Goal: Task Accomplishment & Management: Manage account settings

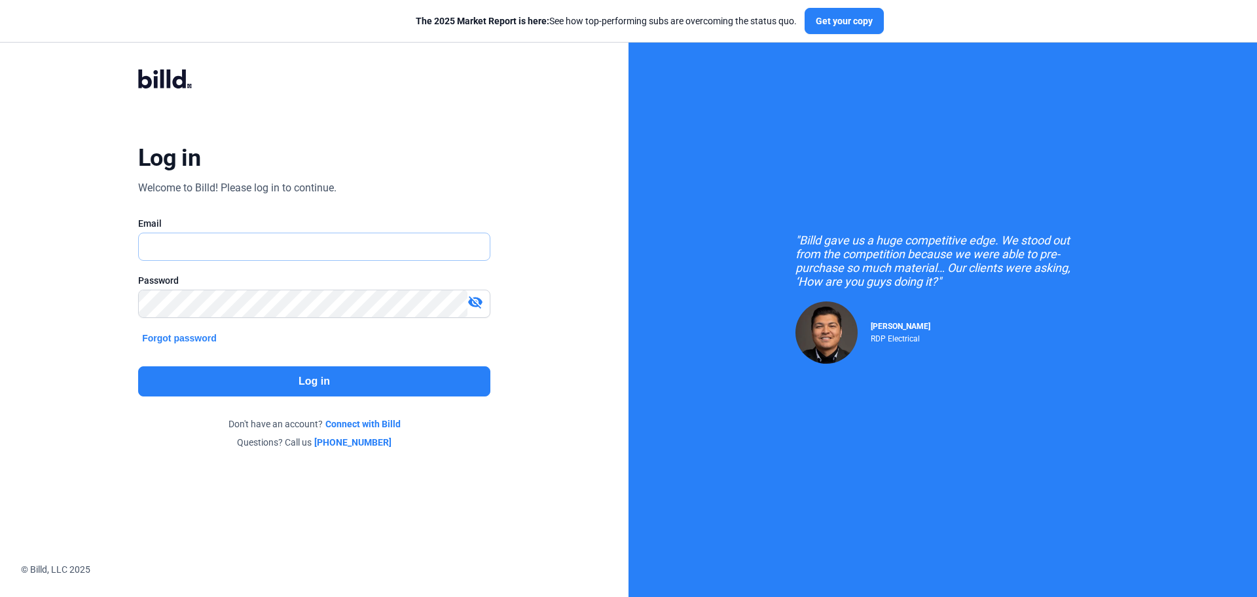
type input "[PERSON_NAME][EMAIL_ADDRESS][DOMAIN_NAME]"
click at [327, 411] on div "Log in Welcome to Billd! Please log in to continue. Email debra@ohioglass.com P…" at bounding box center [314, 259] width 452 height 430
click at [326, 380] on button "Log in" at bounding box center [314, 381] width 352 height 30
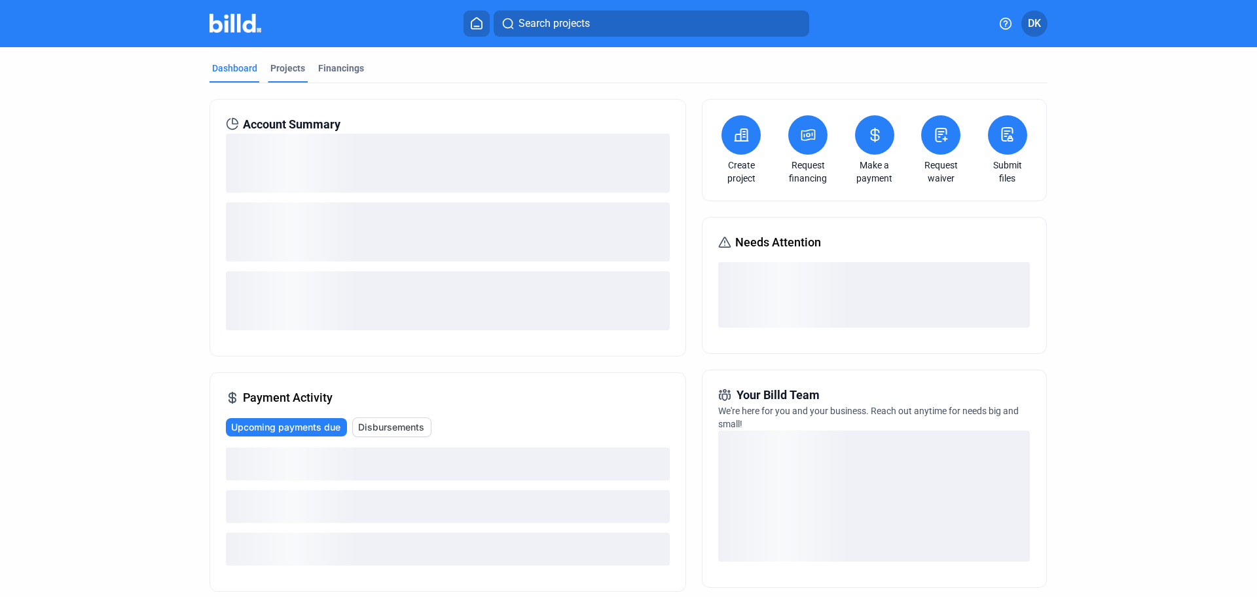
click at [293, 67] on div "Projects" at bounding box center [287, 68] width 35 height 13
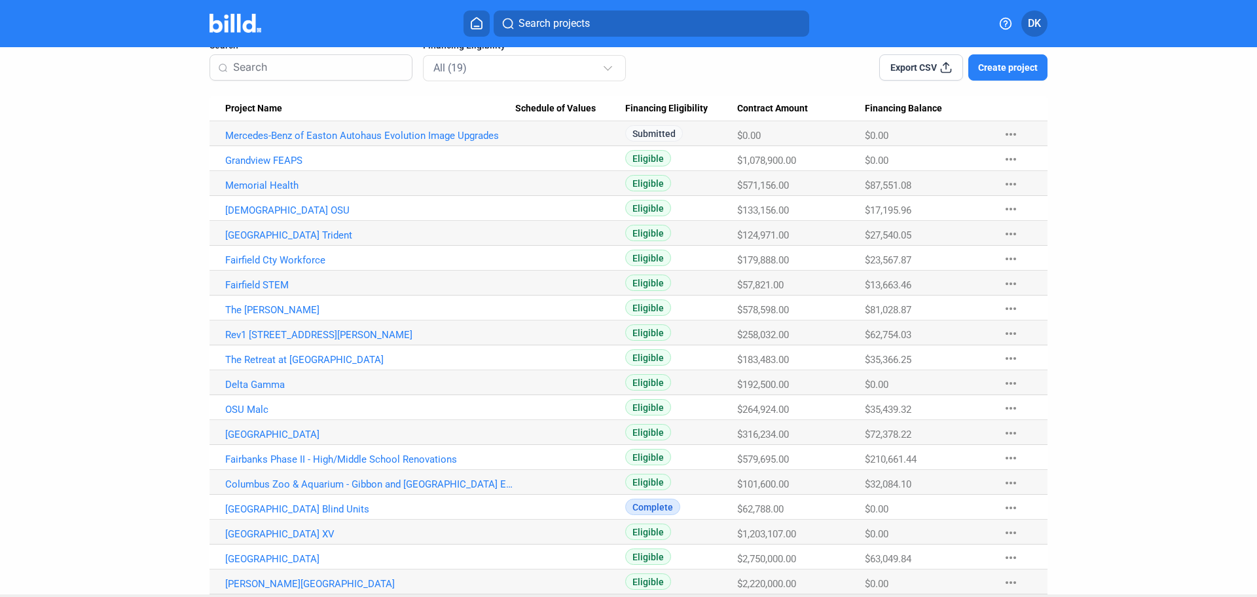
scroll to position [128, 0]
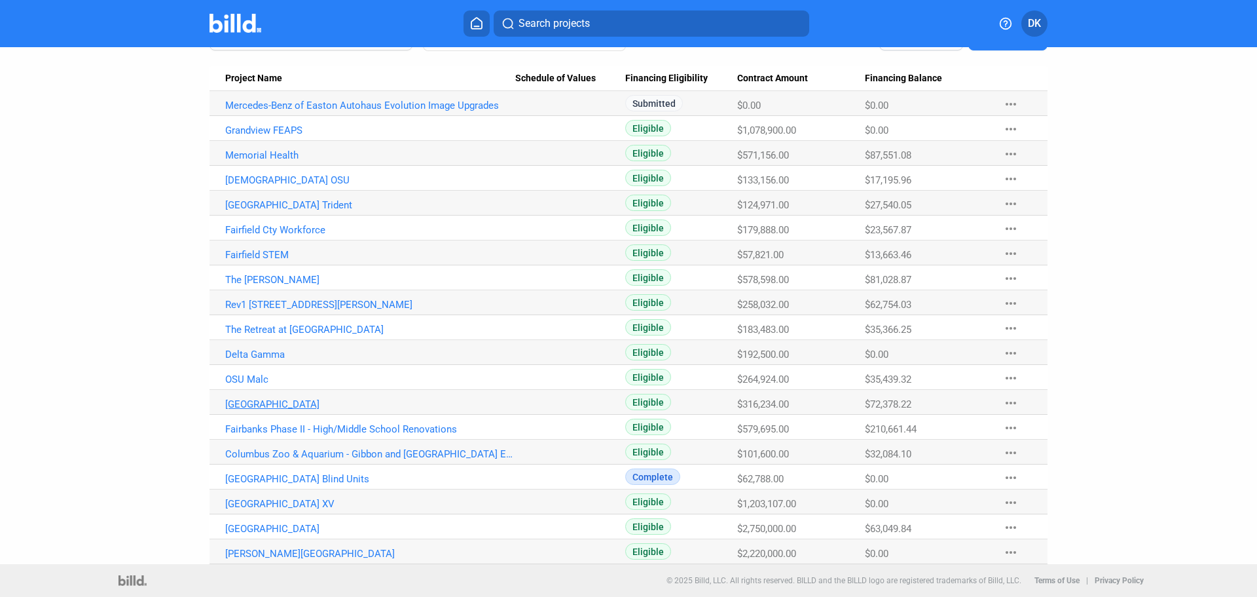
click at [276, 404] on link "[GEOGRAPHIC_DATA]" at bounding box center [370, 404] width 290 height 12
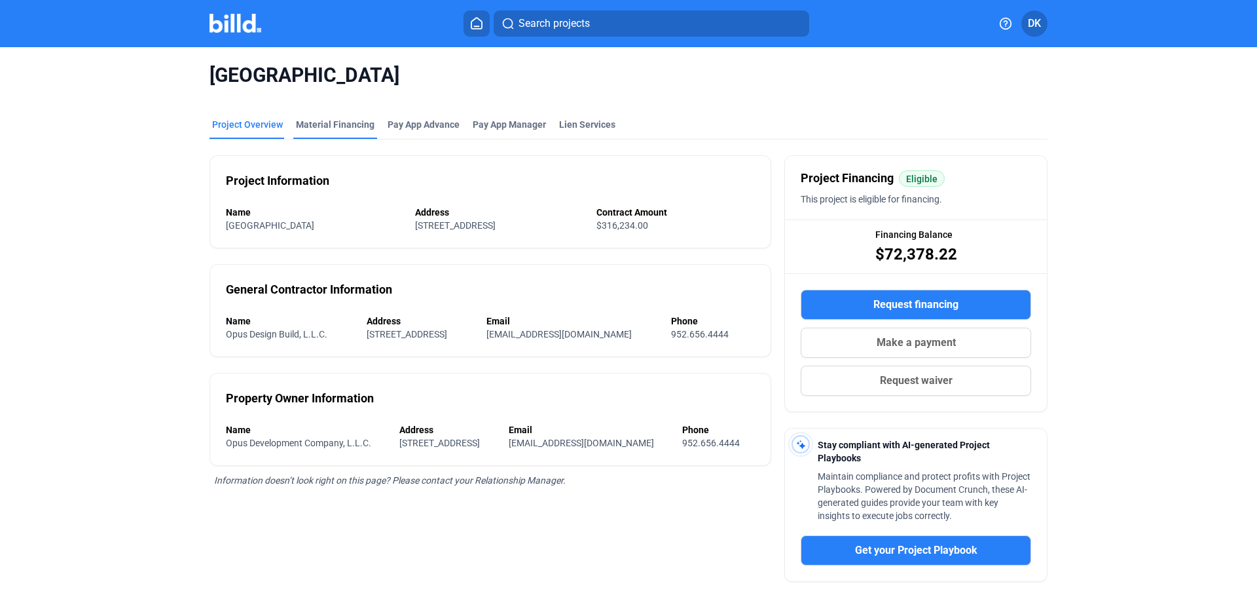
click at [337, 123] on div "Material Financing" at bounding box center [335, 124] width 79 height 13
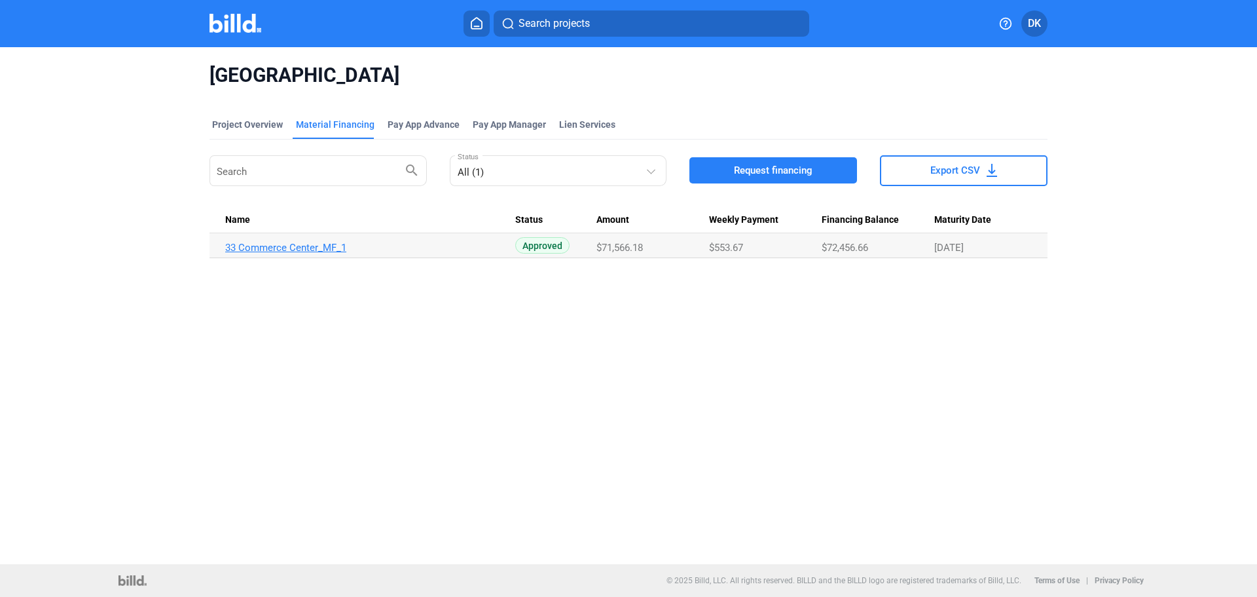
click at [293, 247] on link "33 Commerce Center_MF_1" at bounding box center [370, 248] width 290 height 12
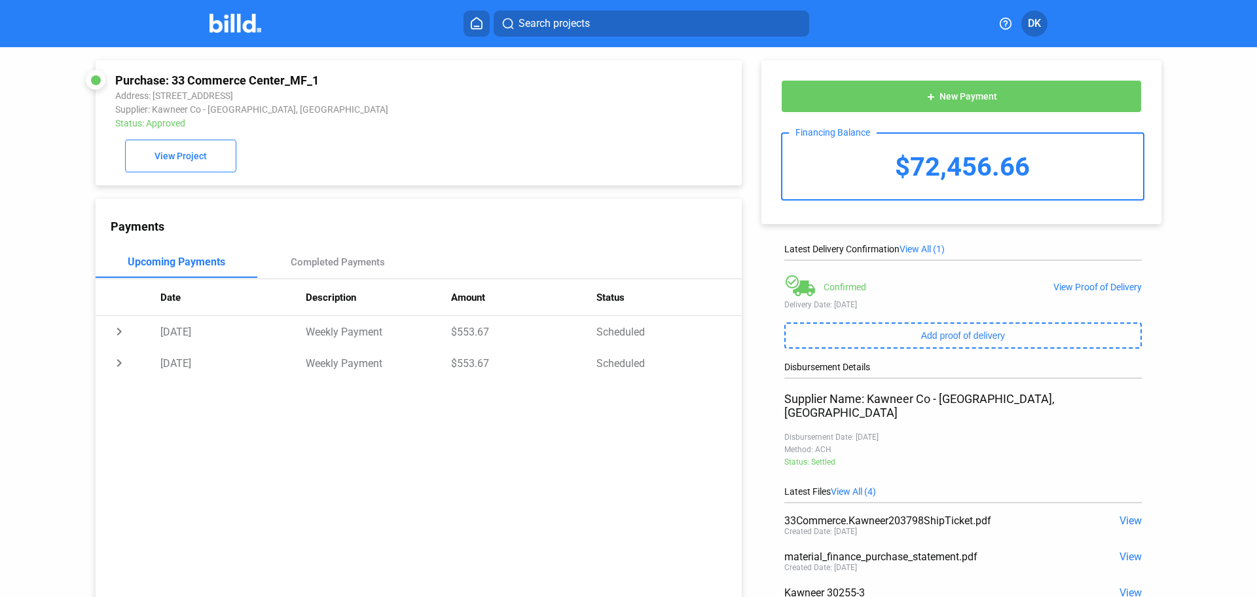
click at [225, 26] on img at bounding box center [236, 23] width 52 height 19
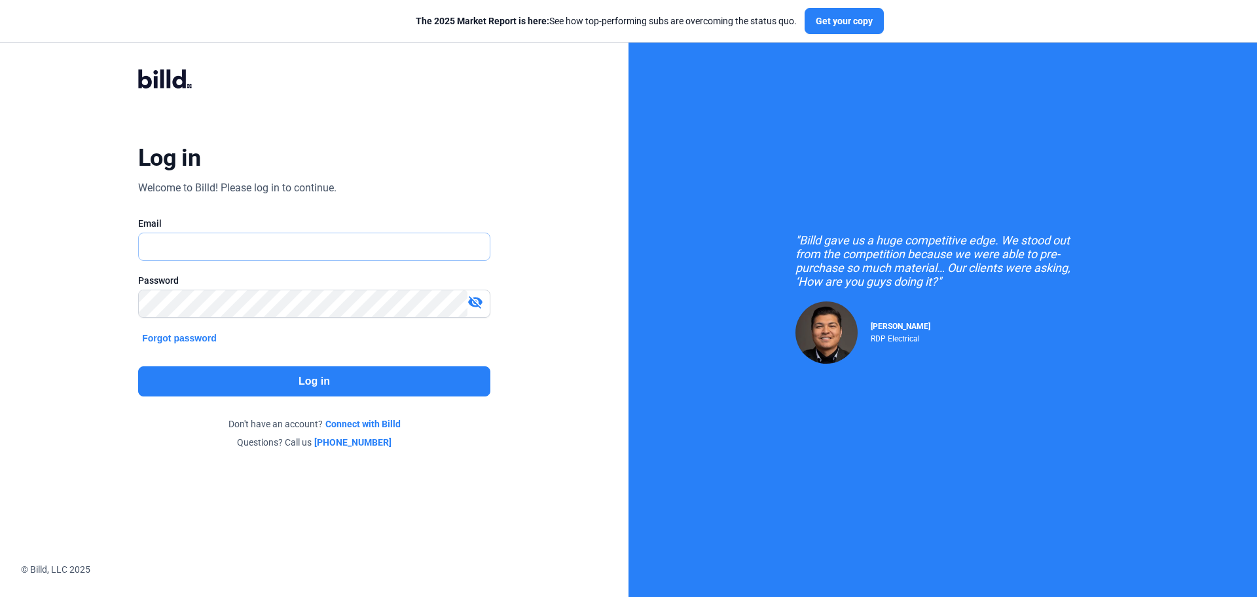
type input "[PERSON_NAME][EMAIL_ADDRESS][DOMAIN_NAME]"
click at [347, 394] on button "Log in" at bounding box center [314, 381] width 352 height 30
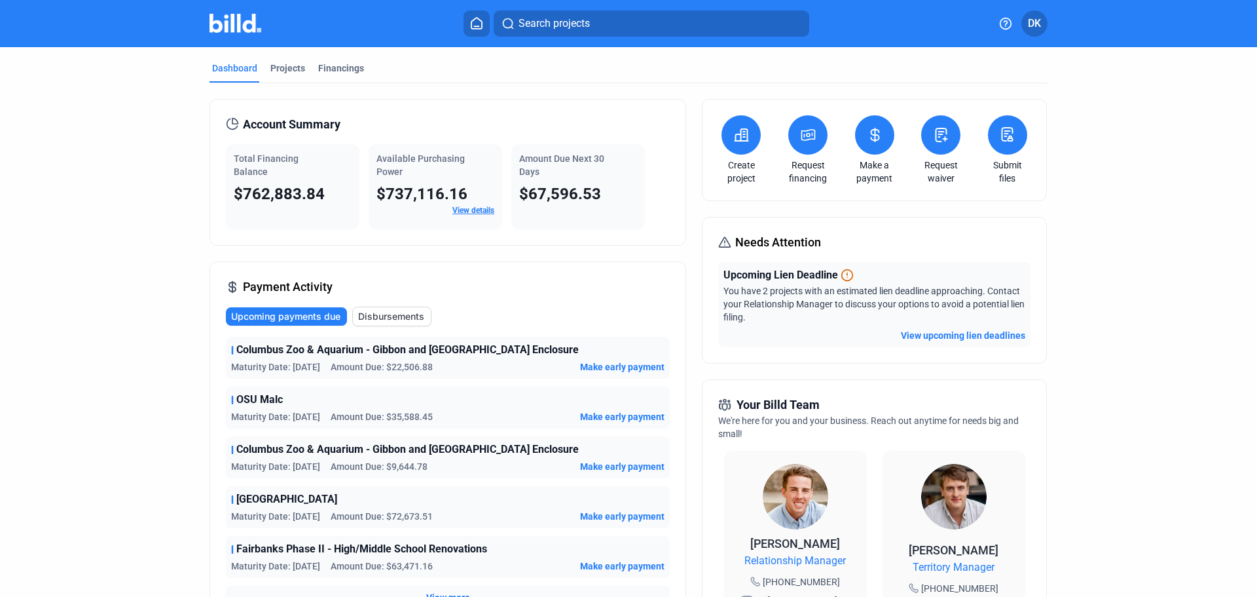
click at [285, 59] on mat-tab-group "Dashboard Projects Financings Account Summary Total Financing Balance $762,883.…" at bounding box center [629, 501] width 838 height 908
click at [281, 67] on div "Projects" at bounding box center [287, 68] width 35 height 13
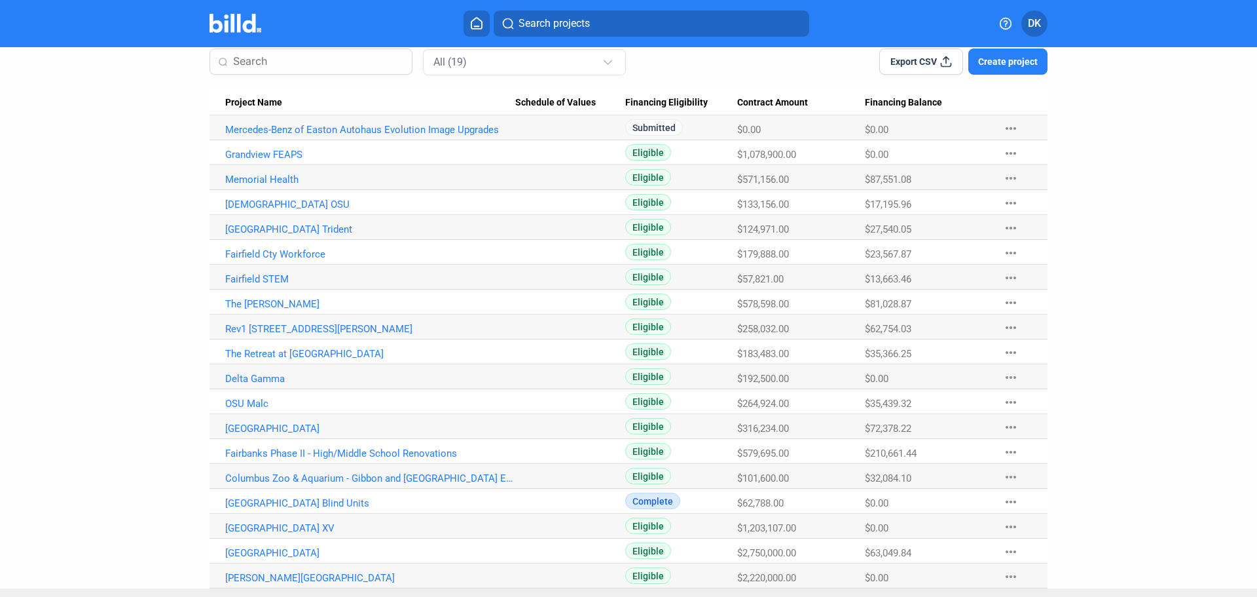
scroll to position [128, 0]
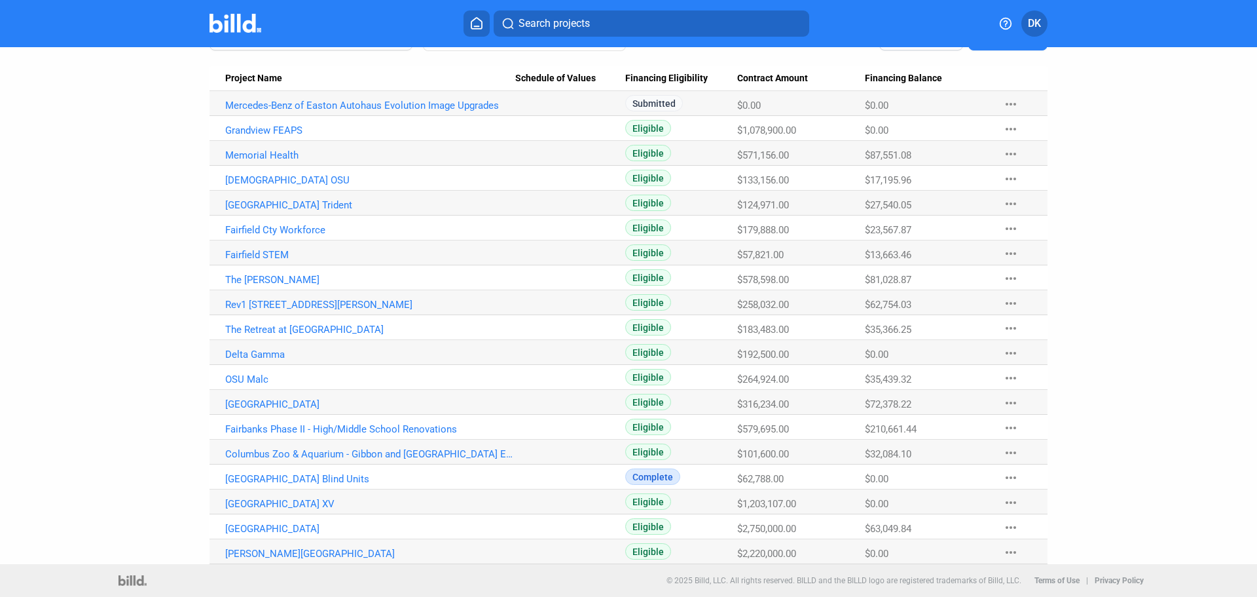
click at [253, 79] on span "Project Name" at bounding box center [253, 79] width 57 height 12
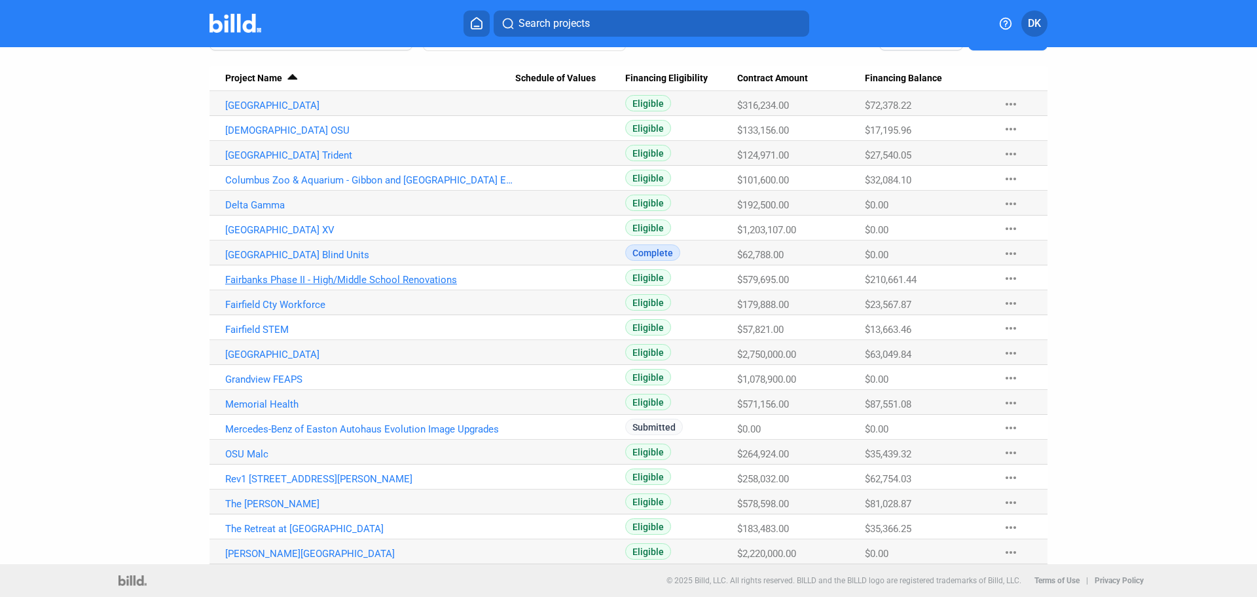
click at [384, 275] on link "Fairbanks Phase II - High/Middle School Renovations" at bounding box center [370, 280] width 290 height 12
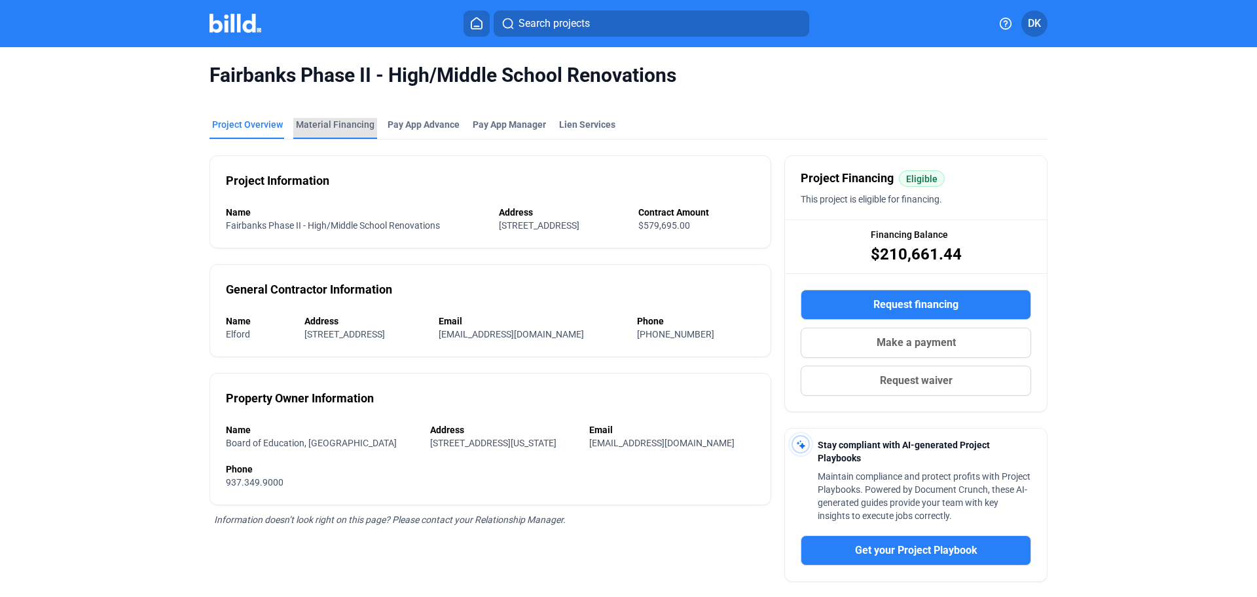
click at [334, 131] on div "Material Financing" at bounding box center [335, 128] width 84 height 21
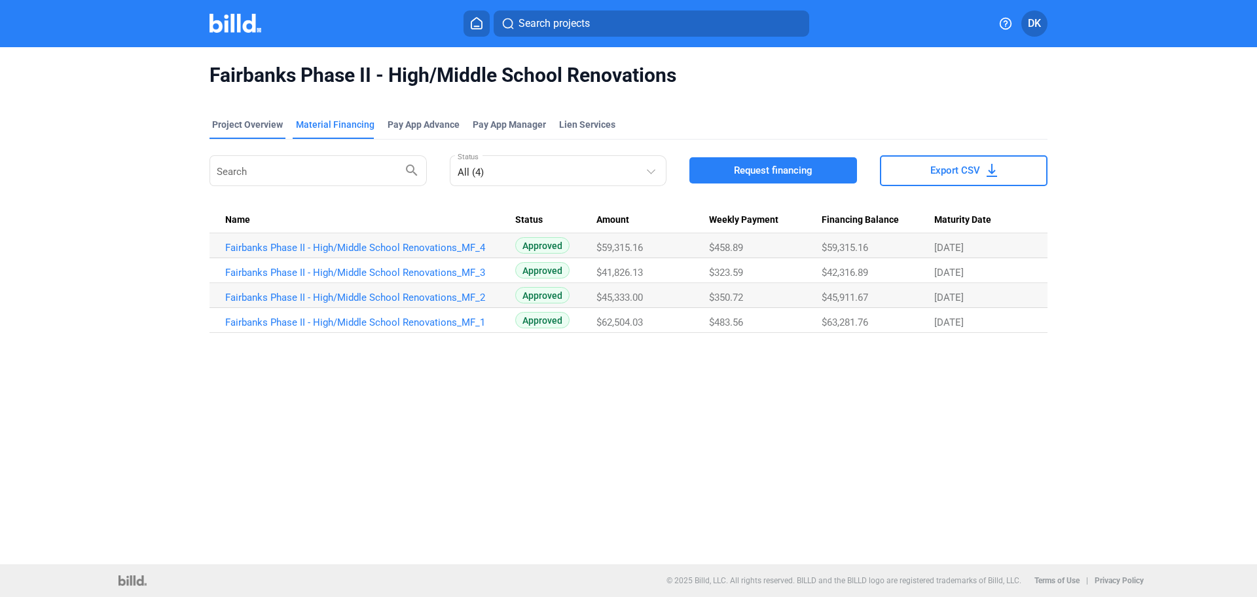
click at [261, 119] on div "Project Overview" at bounding box center [247, 124] width 71 height 13
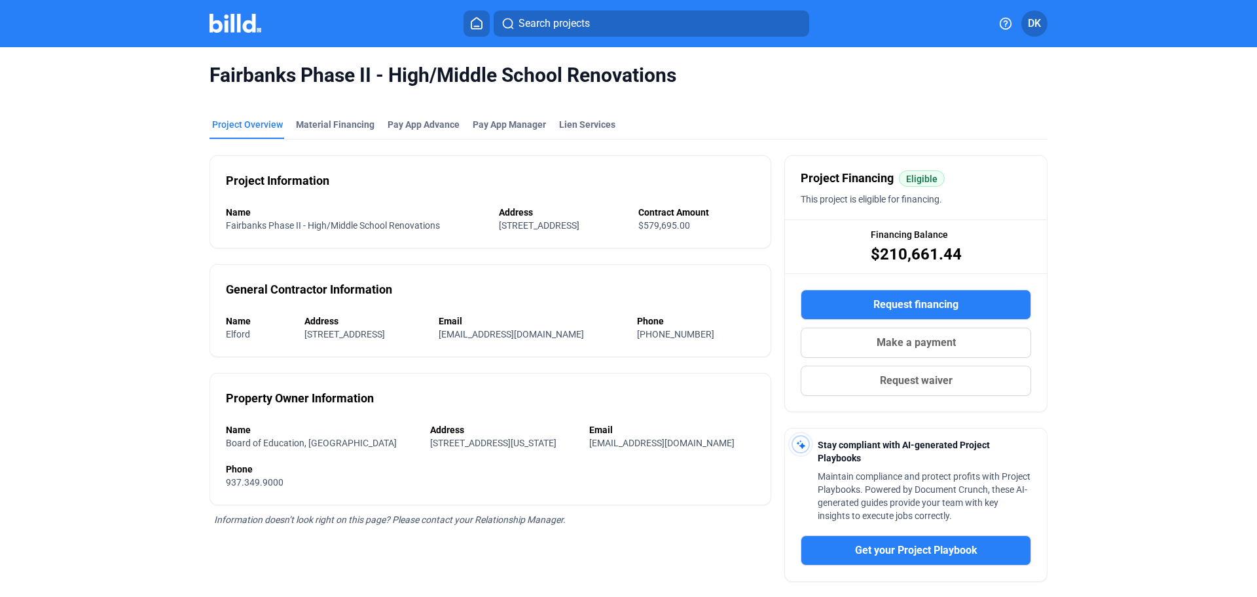
click at [244, 37] on mat-toolbar "Search projects DK" at bounding box center [628, 23] width 1257 height 47
click at [250, 31] on img at bounding box center [236, 23] width 52 height 19
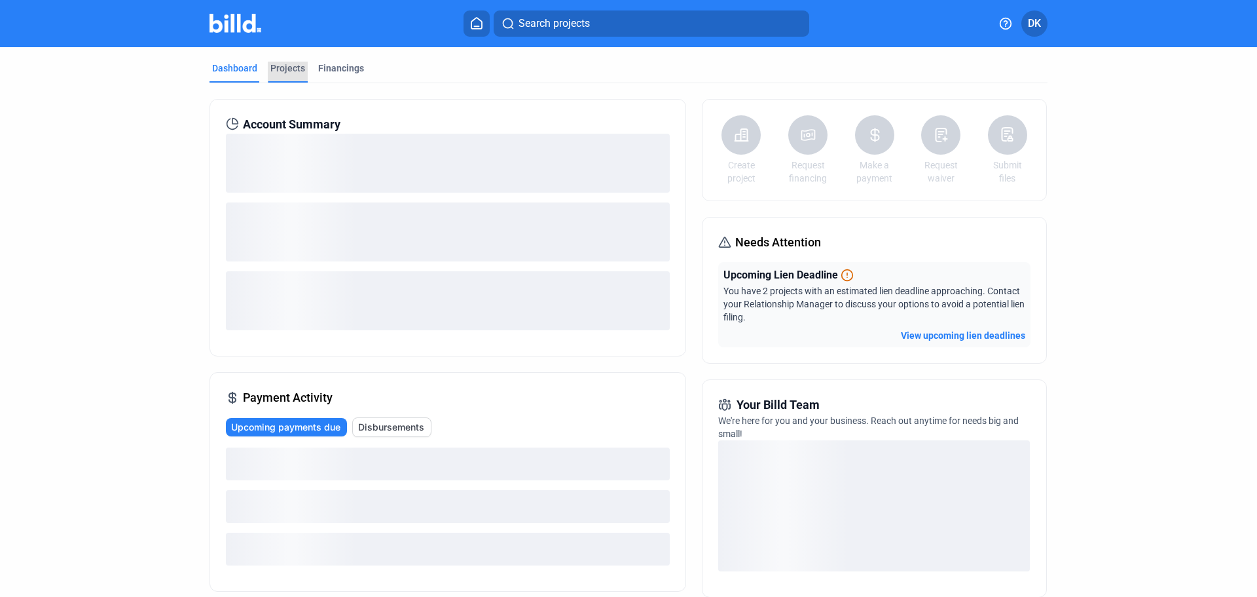
click at [303, 70] on div "Dashboard Projects Financings" at bounding box center [629, 72] width 838 height 21
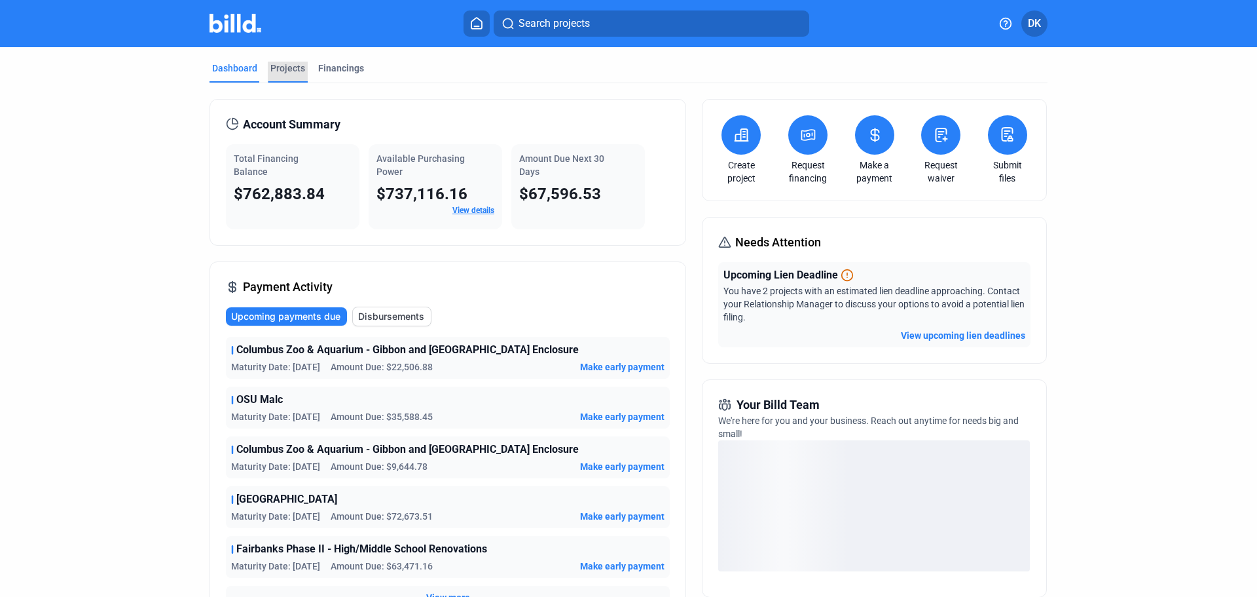
click at [290, 73] on div "Projects" at bounding box center [287, 68] width 35 height 13
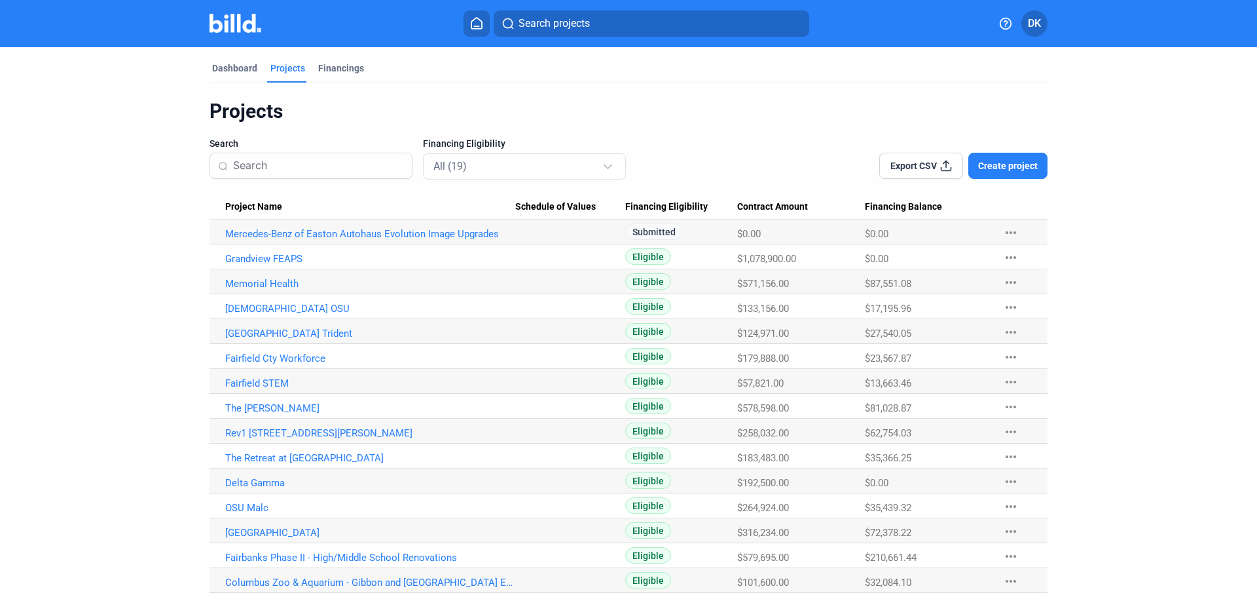
scroll to position [128, 0]
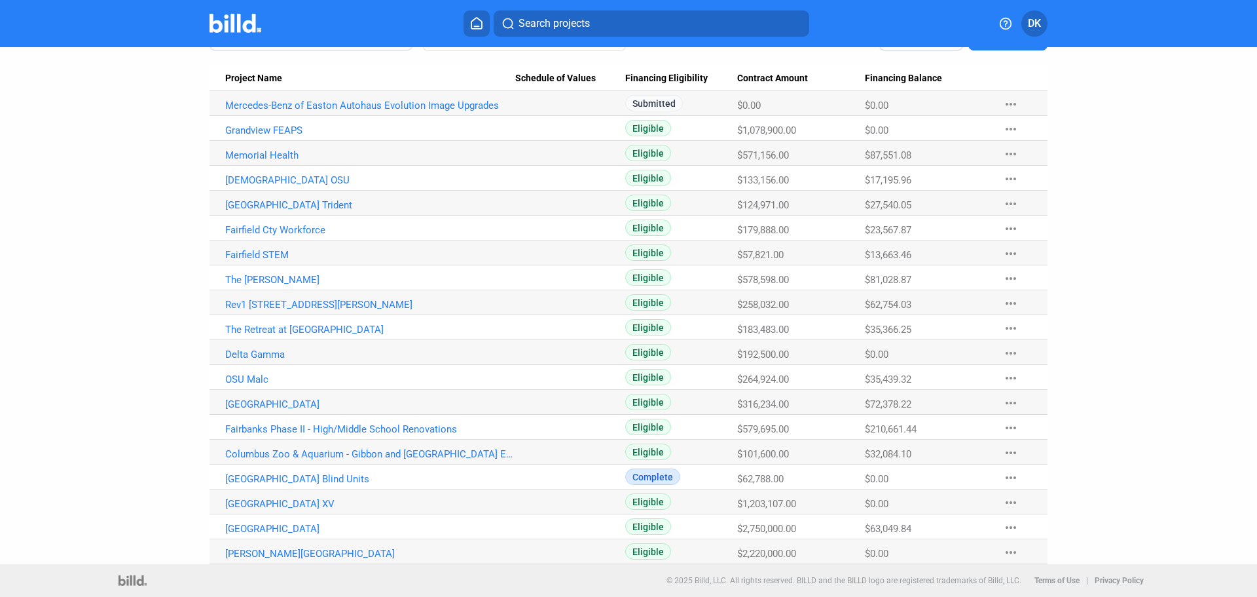
click at [243, 79] on span "Project Name" at bounding box center [253, 79] width 57 height 12
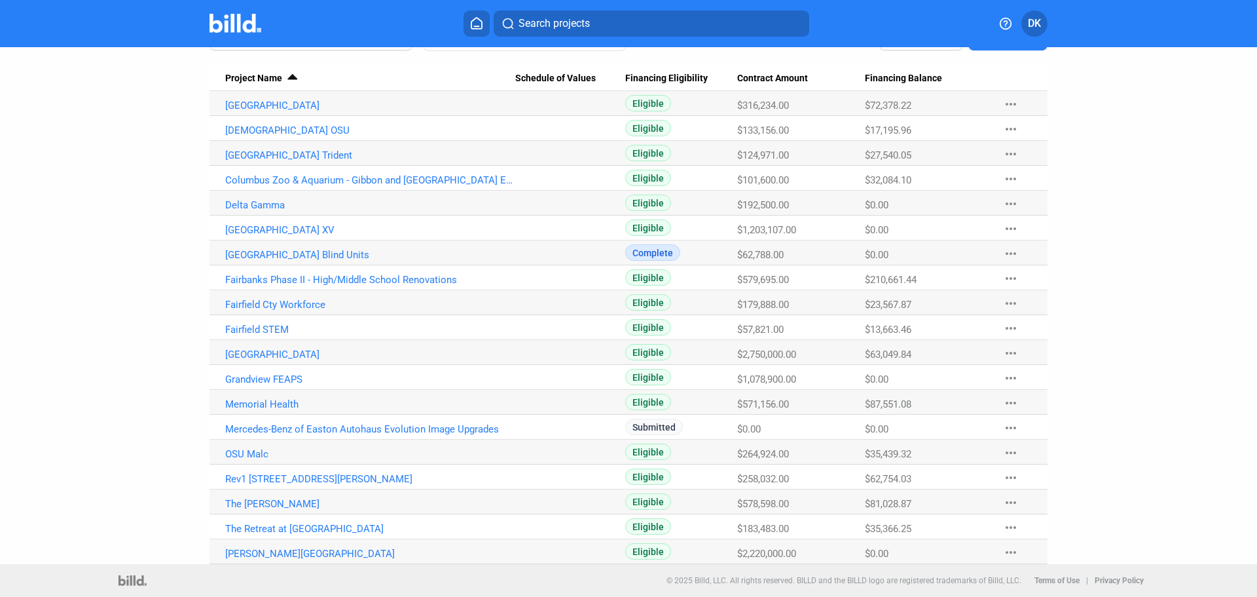
click at [243, 79] on span "Project Name" at bounding box center [253, 79] width 57 height 12
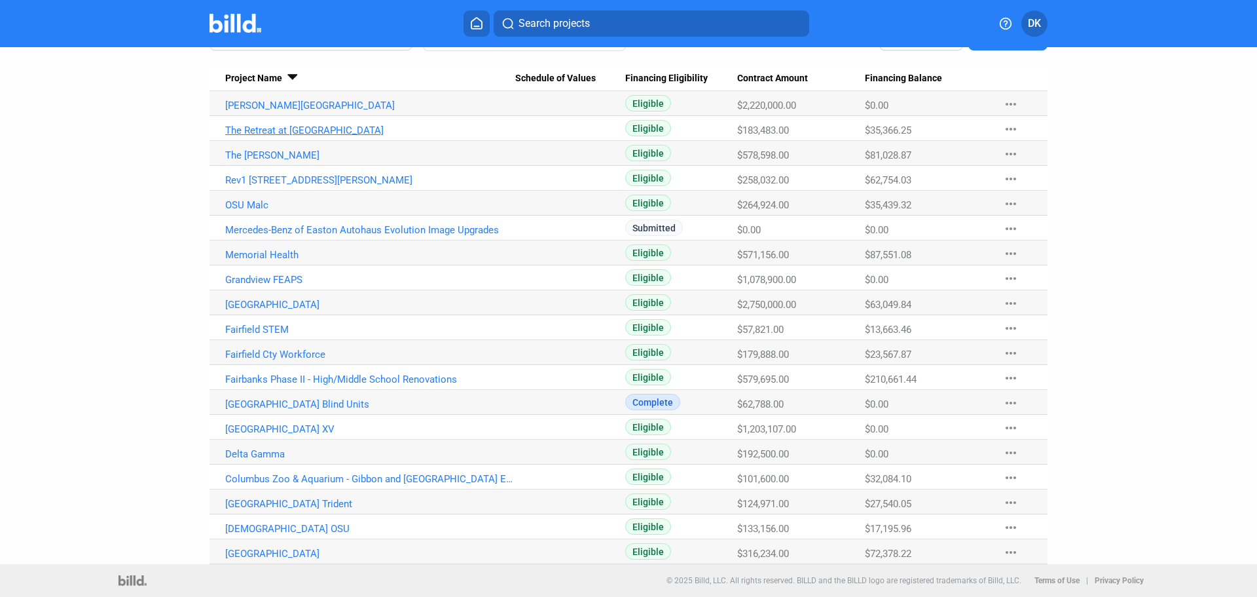
click at [242, 128] on link "The Retreat at [GEOGRAPHIC_DATA]" at bounding box center [370, 130] width 290 height 12
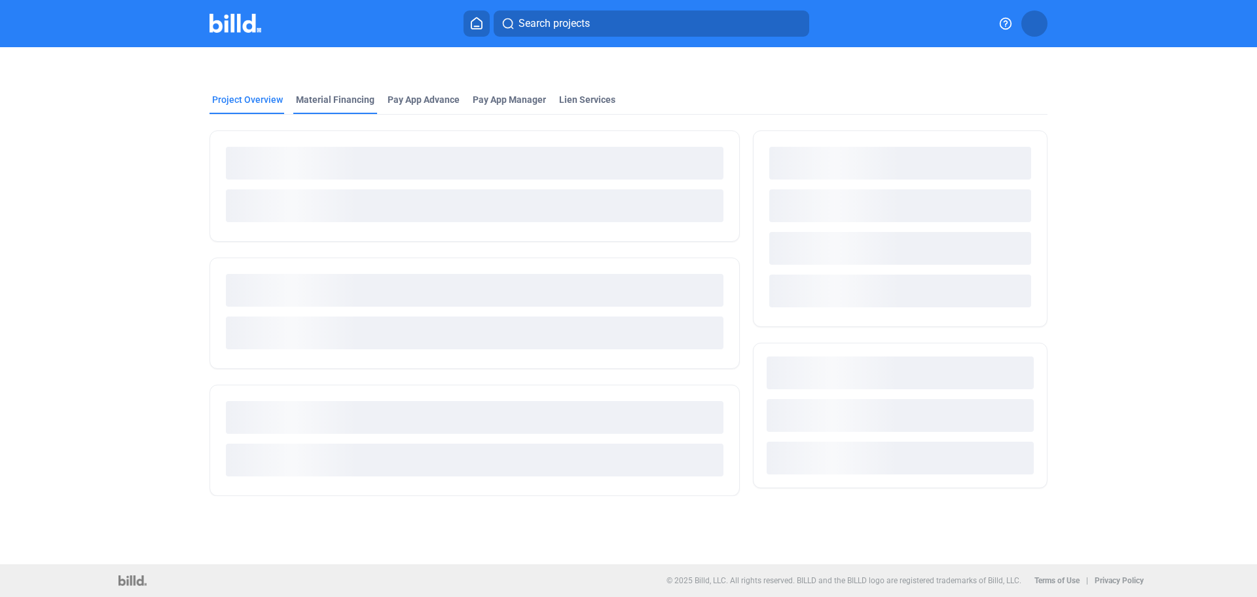
click at [348, 101] on mat-tab-group "Project Overview Material Financing Pay App Advance Pay App Manager Lien Servic…" at bounding box center [629, 287] width 838 height 417
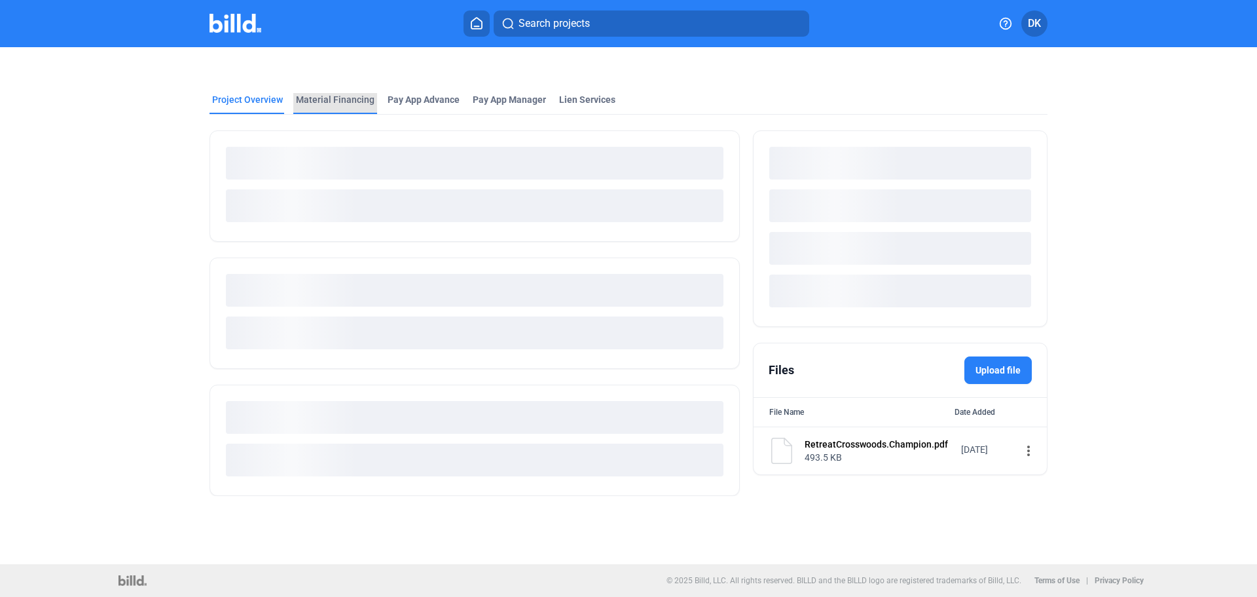
click at [346, 96] on div "Material Financing" at bounding box center [335, 99] width 79 height 13
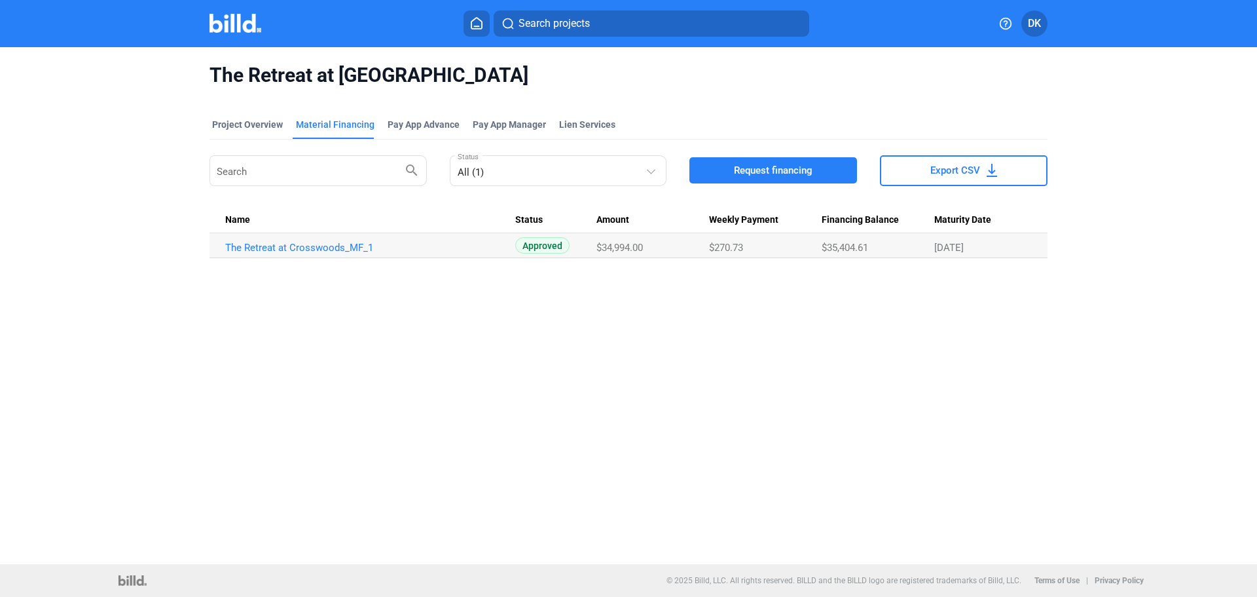
click at [212, 25] on img at bounding box center [236, 23] width 52 height 19
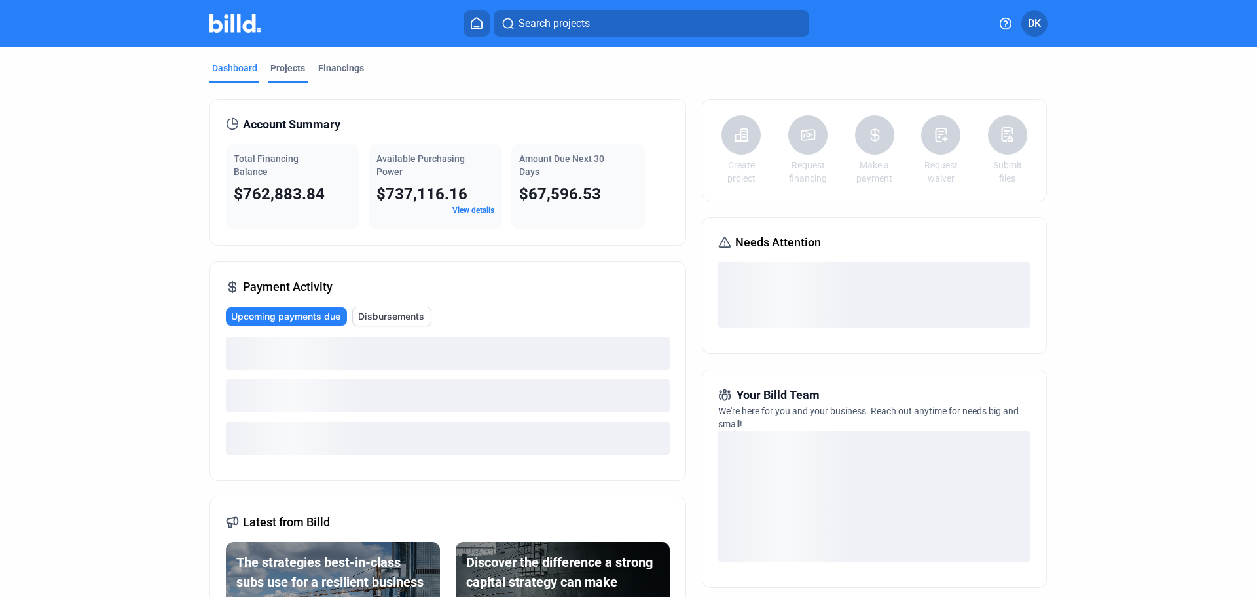
click at [282, 64] on div "Projects" at bounding box center [287, 68] width 35 height 13
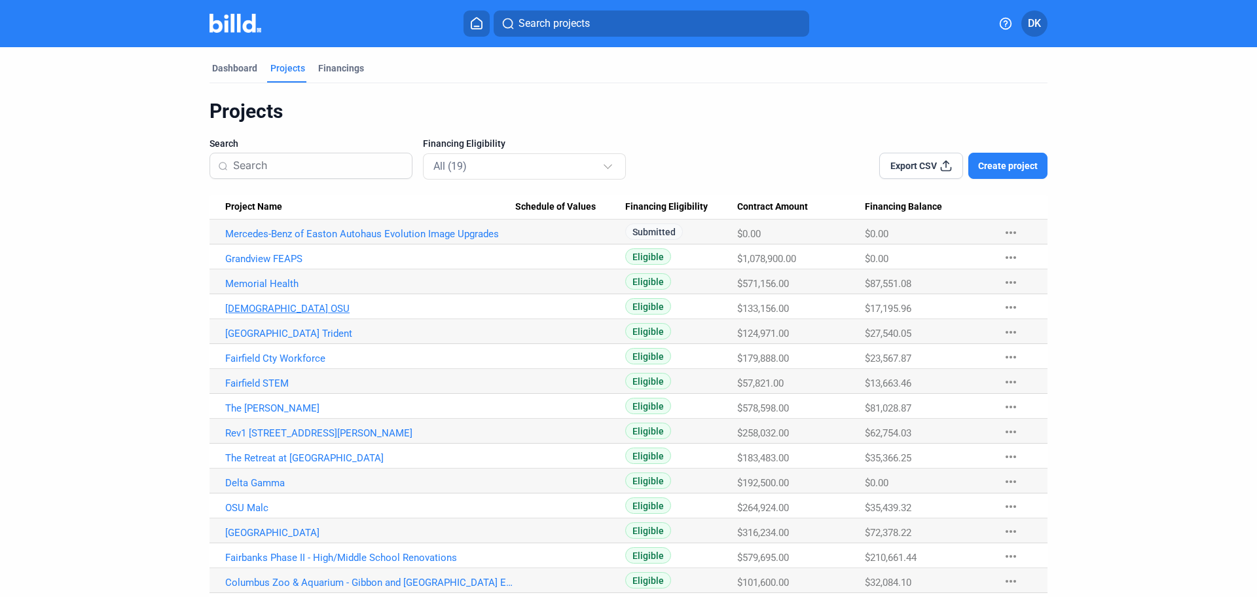
click at [264, 305] on link "[DEMOGRAPHIC_DATA] OSU" at bounding box center [370, 309] width 290 height 12
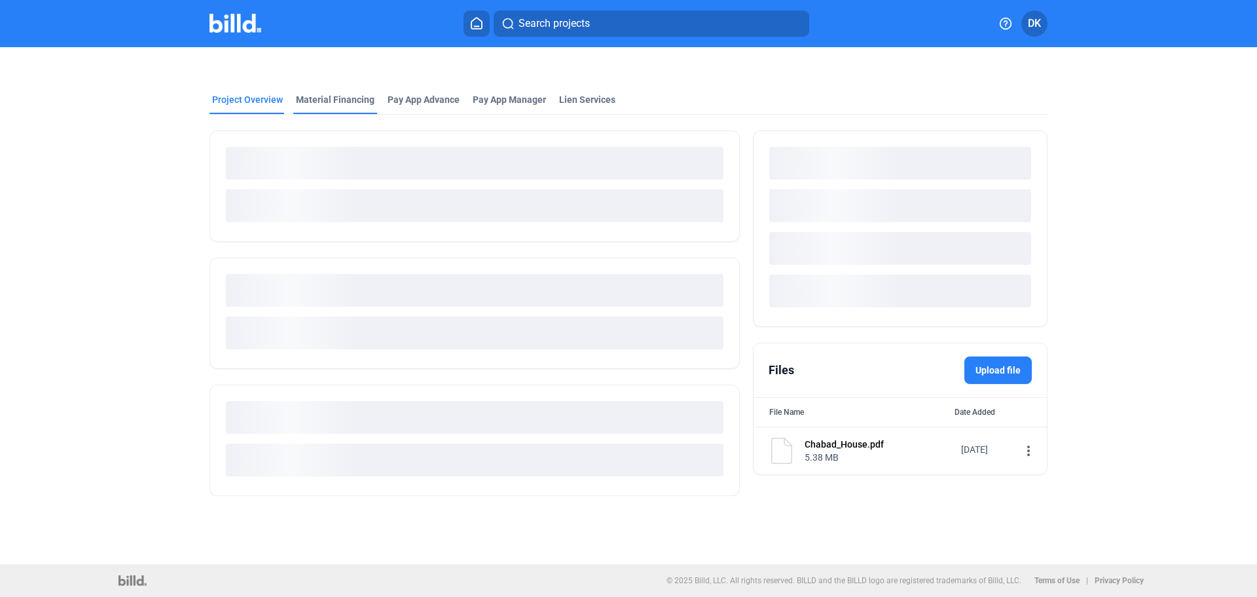
click at [339, 96] on div "Material Financing" at bounding box center [335, 99] width 79 height 13
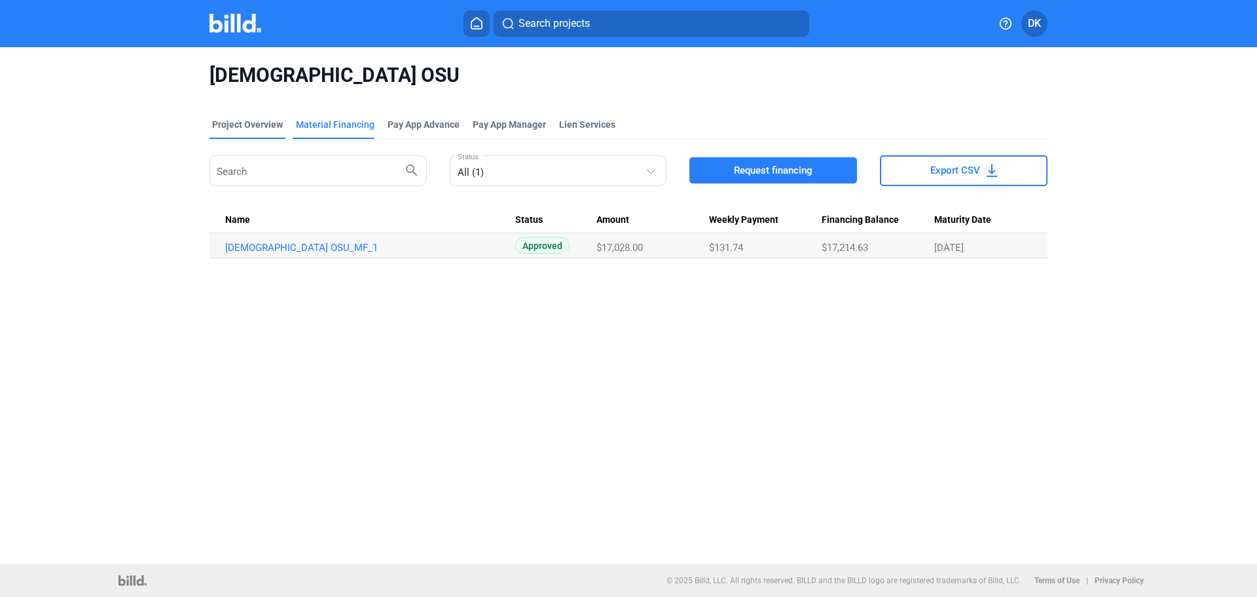
click at [245, 122] on div "Project Overview" at bounding box center [247, 124] width 71 height 13
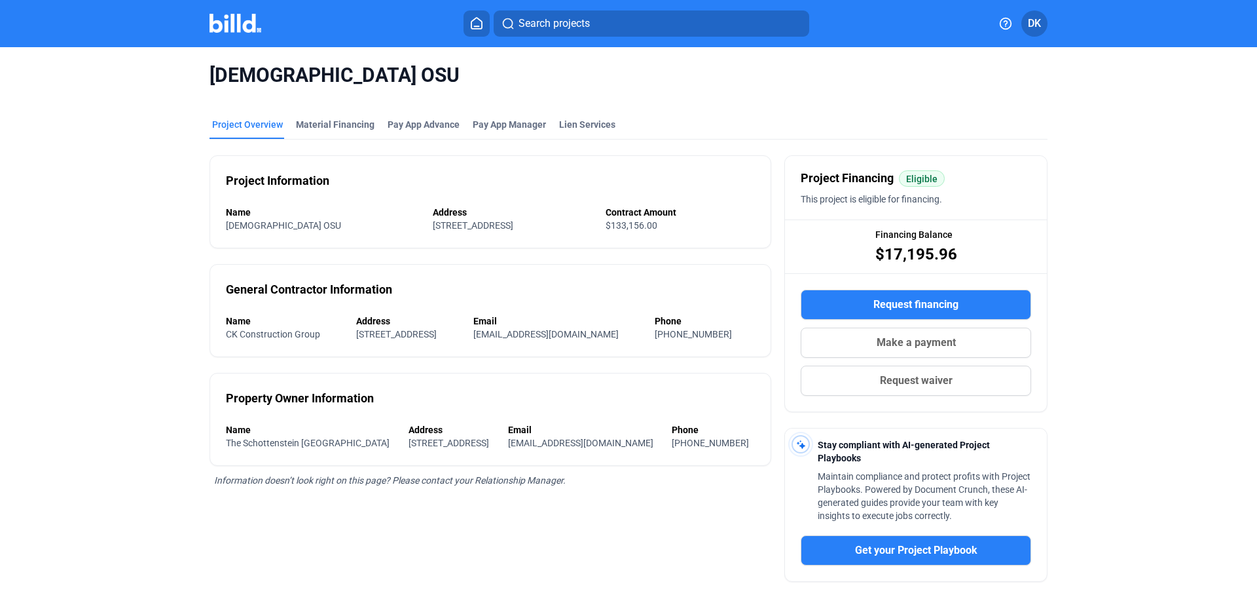
click at [244, 31] on img at bounding box center [236, 23] width 52 height 19
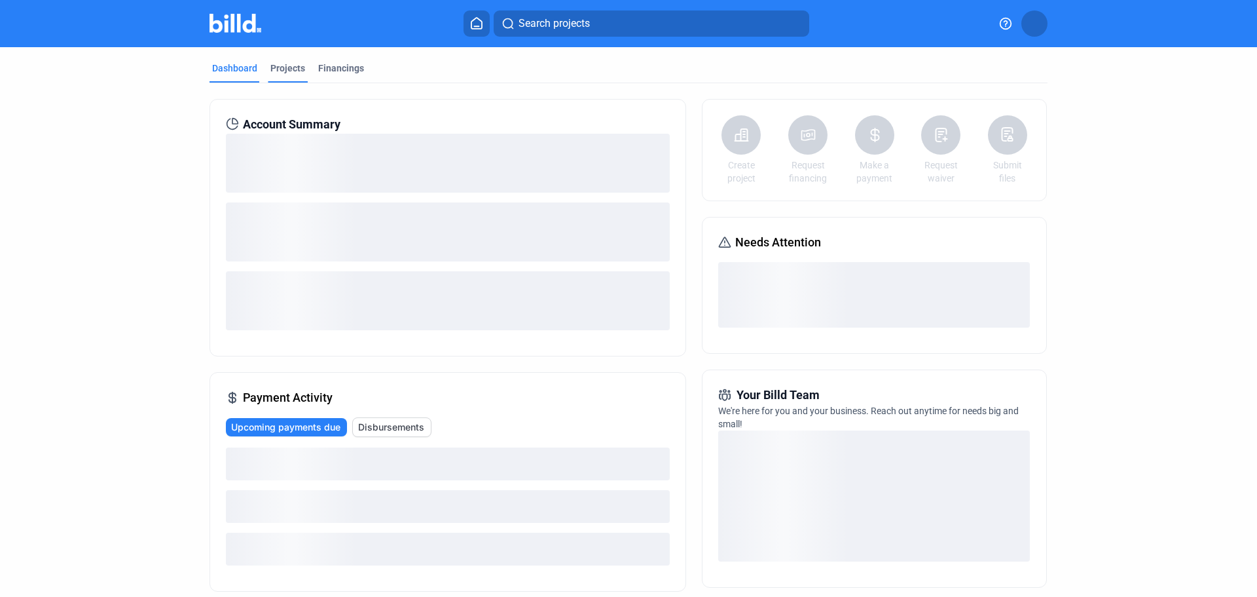
click at [297, 74] on div "Projects" at bounding box center [287, 68] width 35 height 13
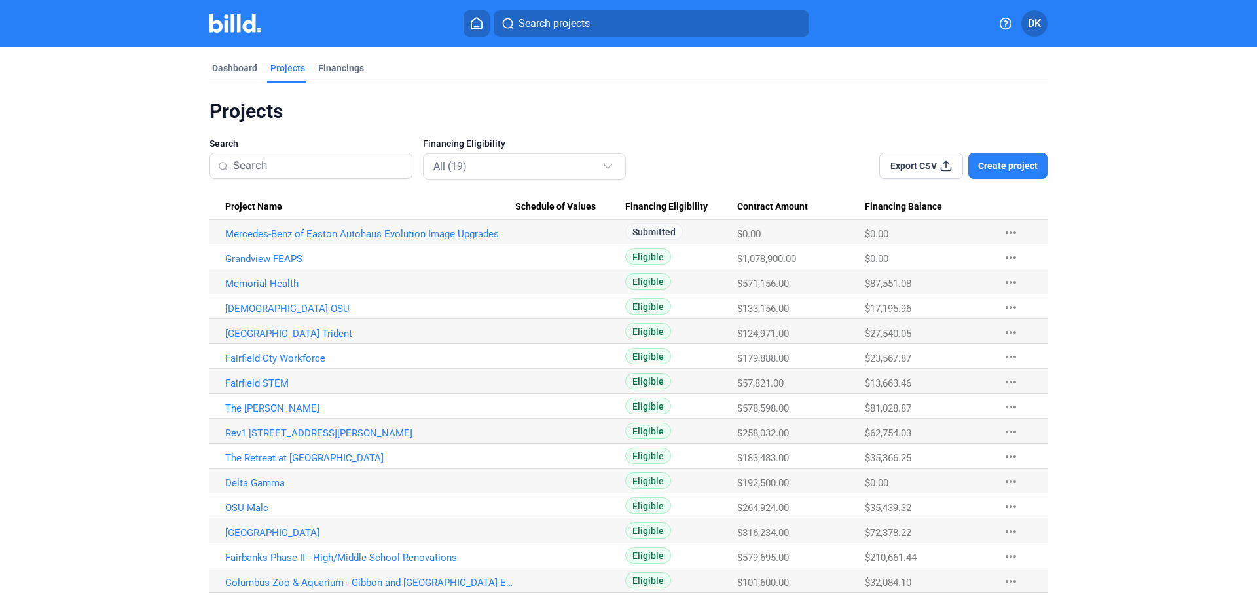
click at [249, 209] on span "Project Name" at bounding box center [253, 207] width 57 height 12
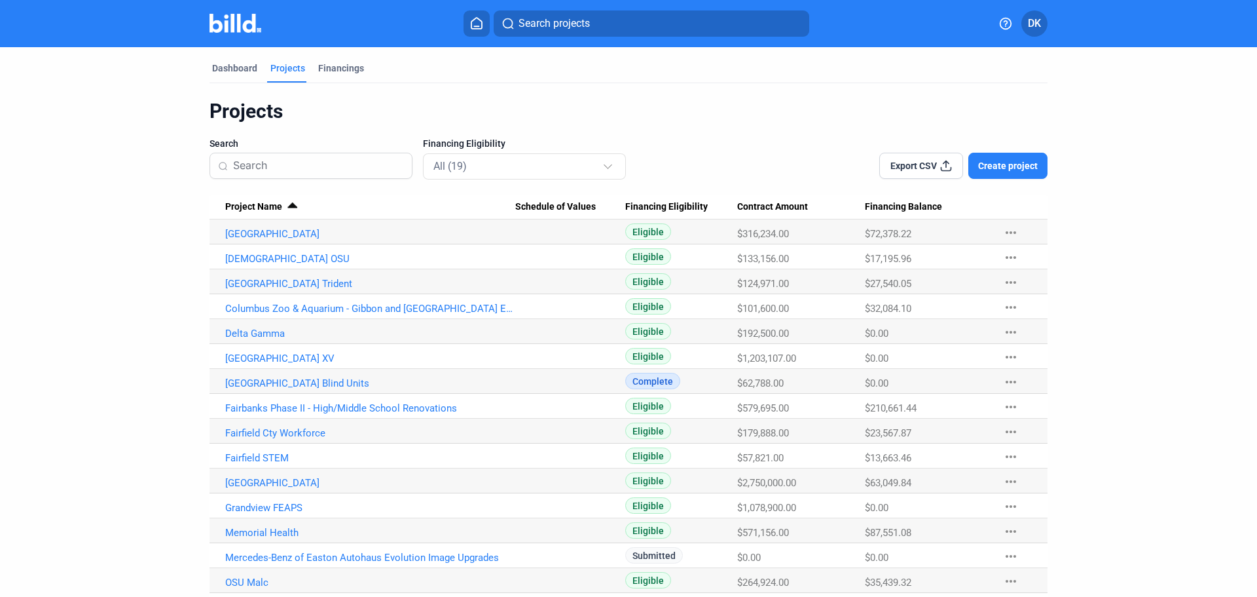
click at [249, 208] on span "Project Name" at bounding box center [253, 207] width 57 height 12
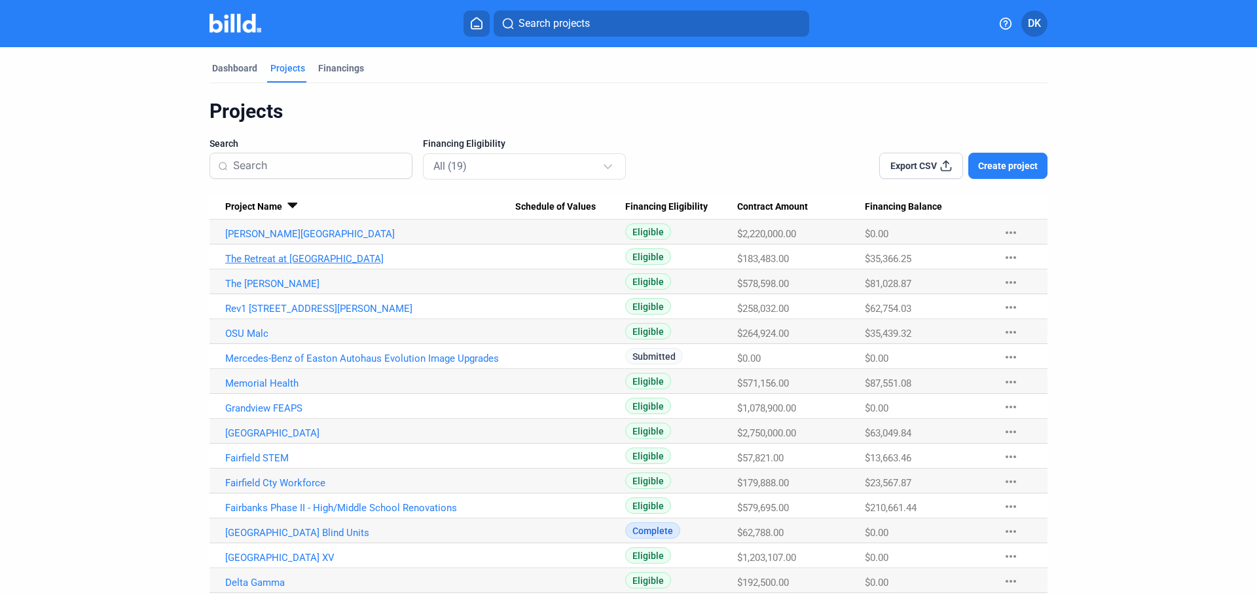
click at [259, 259] on link "The Retreat at [GEOGRAPHIC_DATA]" at bounding box center [370, 259] width 290 height 12
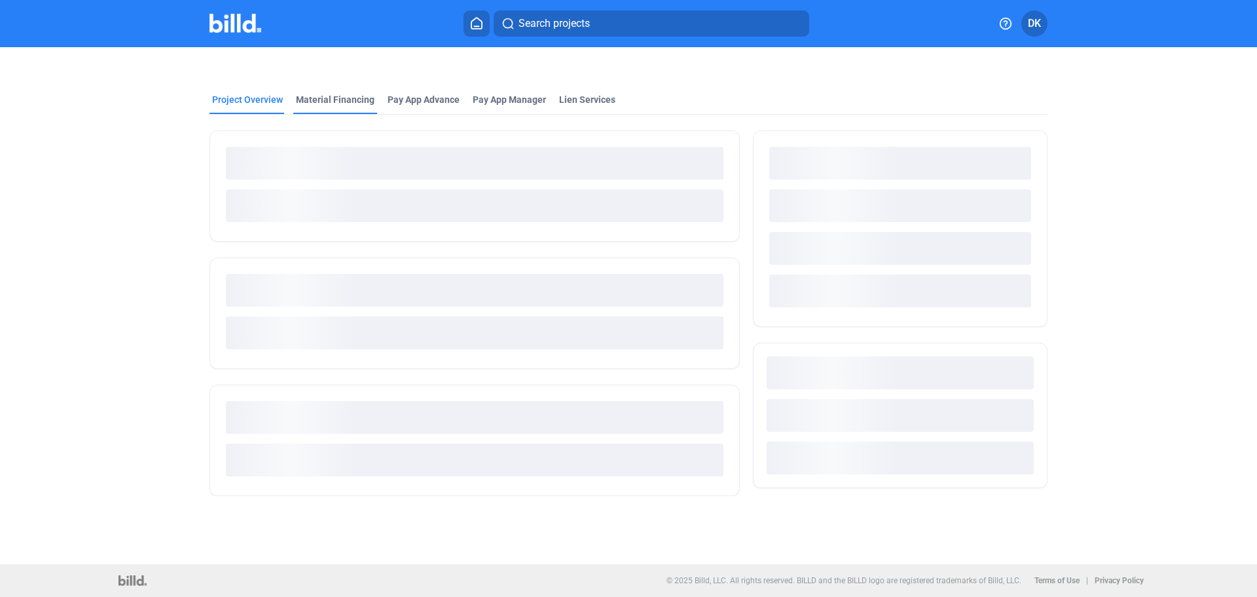
click at [336, 101] on div "Material Financing" at bounding box center [335, 99] width 79 height 13
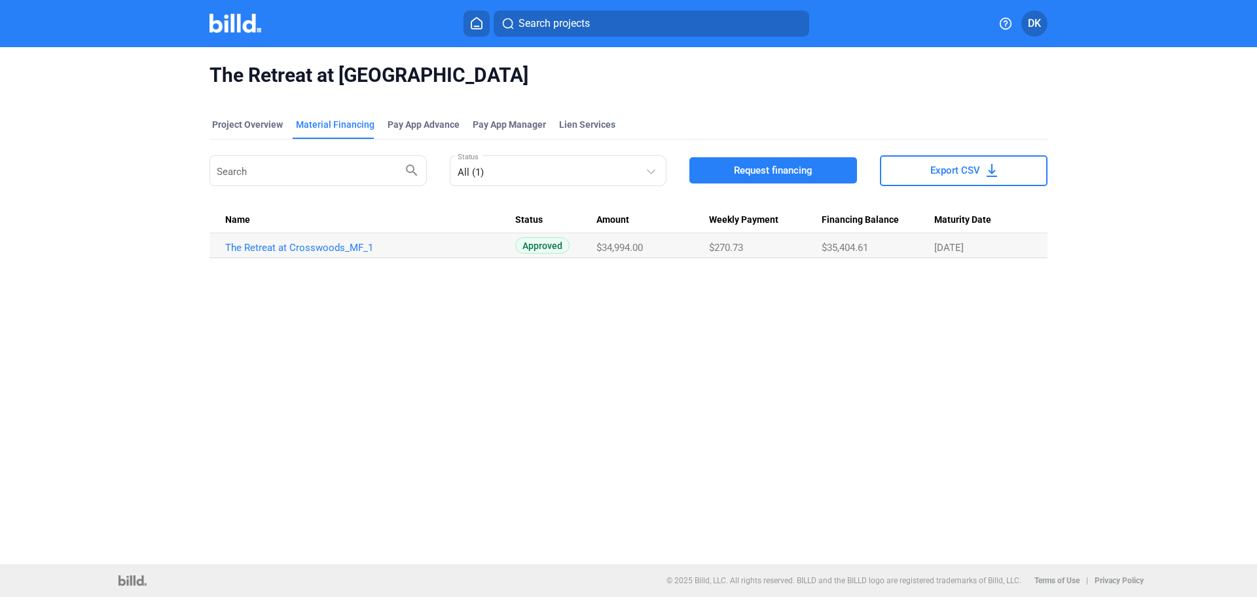
click at [238, 26] on img at bounding box center [236, 23] width 52 height 19
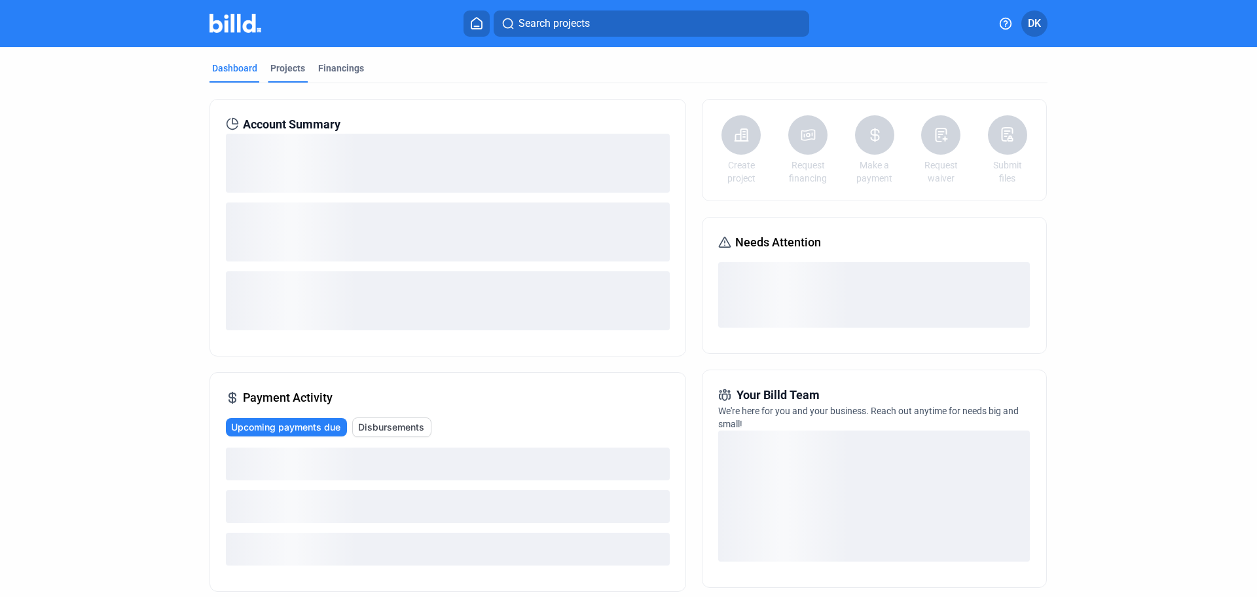
click at [293, 75] on div "Projects" at bounding box center [288, 72] width 40 height 21
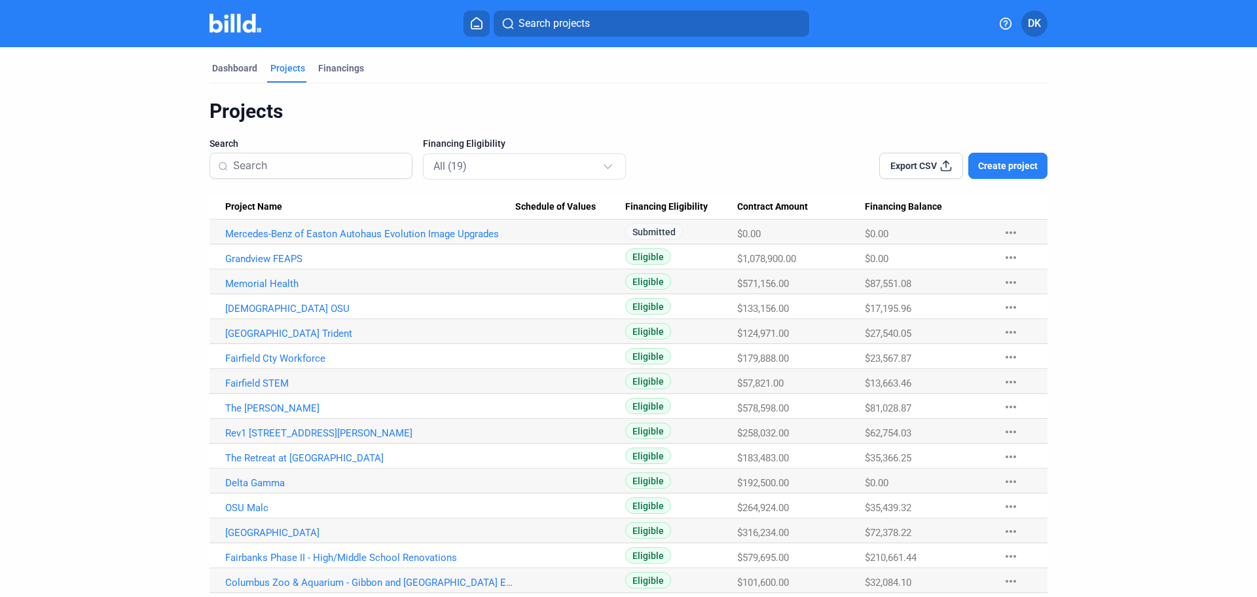
click at [255, 210] on span "Project Name" at bounding box center [253, 207] width 57 height 12
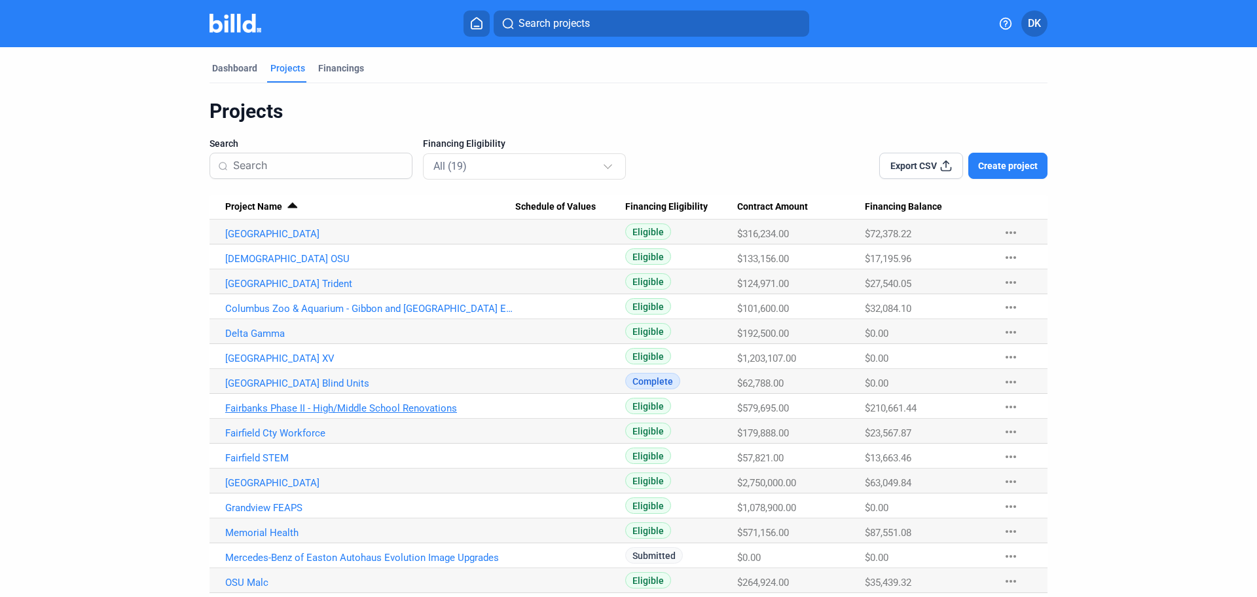
click at [290, 403] on link "Fairbanks Phase II - High/Middle School Renovations" at bounding box center [370, 408] width 290 height 12
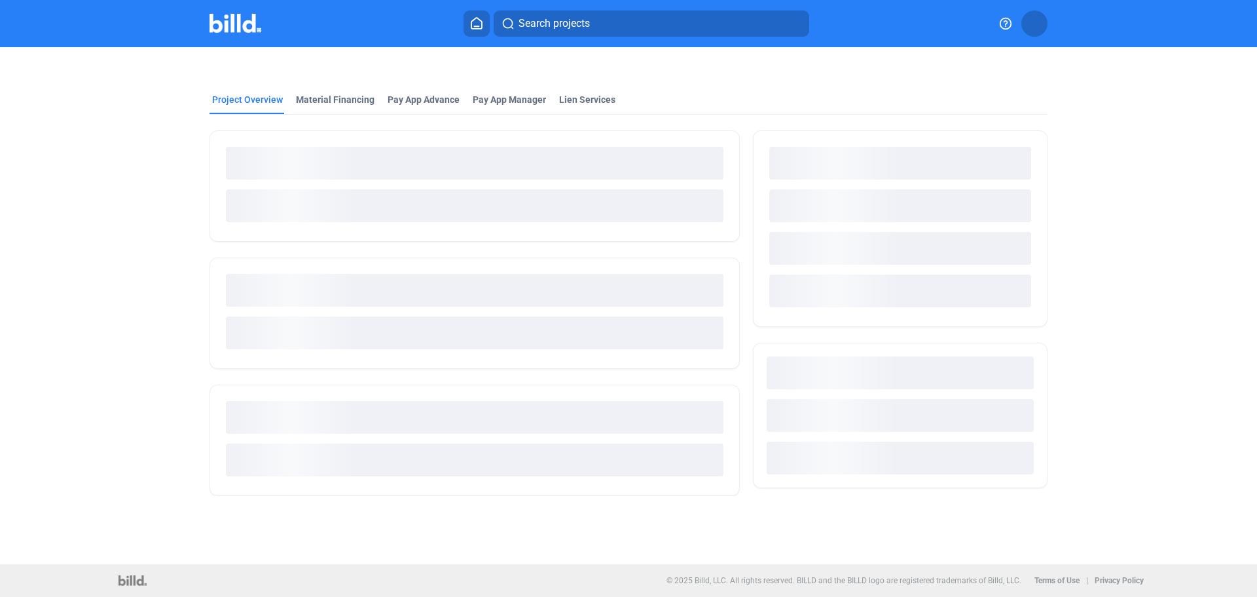
click at [327, 92] on mat-tab-group "Project Overview Material Financing Pay App Advance Pay App Manager Lien Servic…" at bounding box center [629, 287] width 838 height 417
click at [328, 104] on div "Material Financing" at bounding box center [335, 99] width 79 height 13
